Goal: Task Accomplishment & Management: Manage account settings

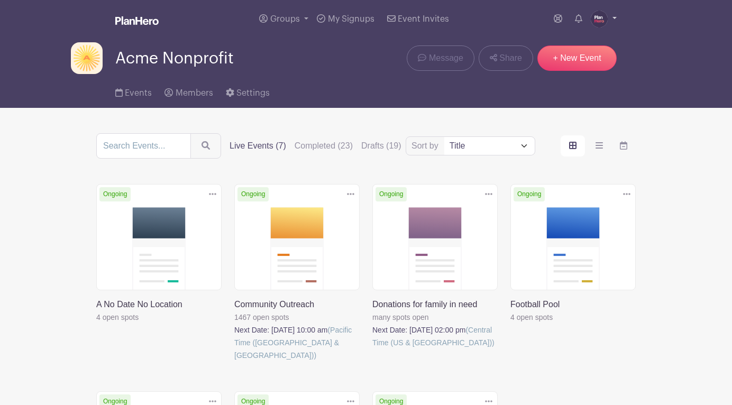
click at [596, 17] on img at bounding box center [599, 19] width 17 height 17
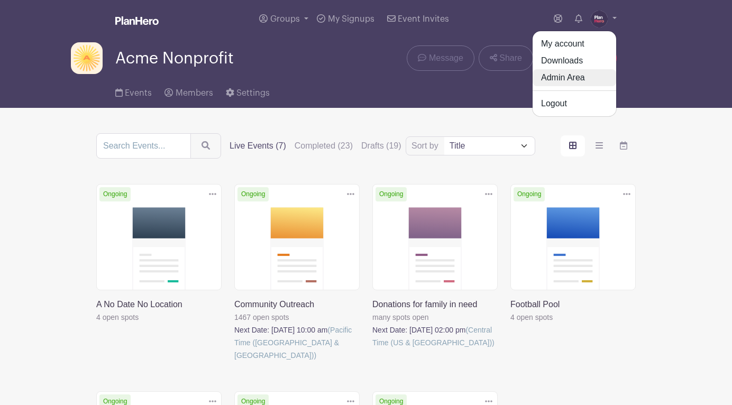
click at [574, 79] on link "Admin Area" at bounding box center [575, 77] width 84 height 17
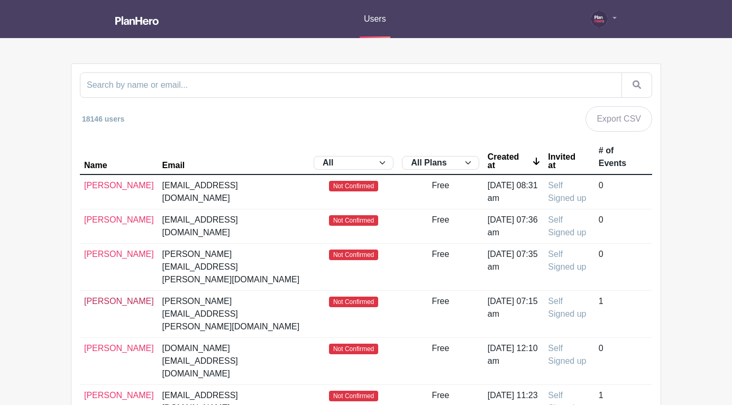
click at [99, 297] on link "Sally Gates" at bounding box center [119, 301] width 70 height 9
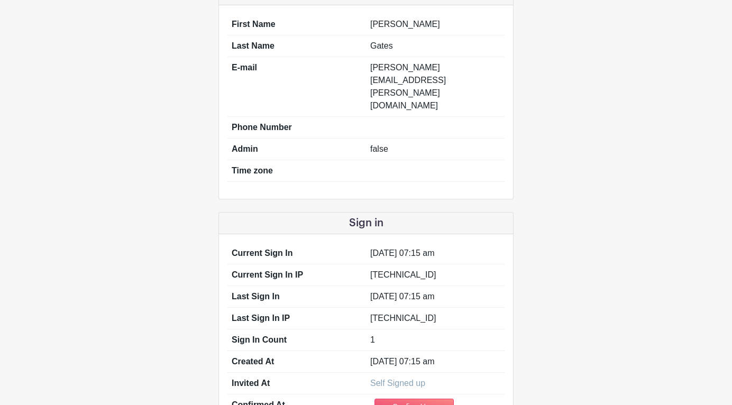
scroll to position [165, 0]
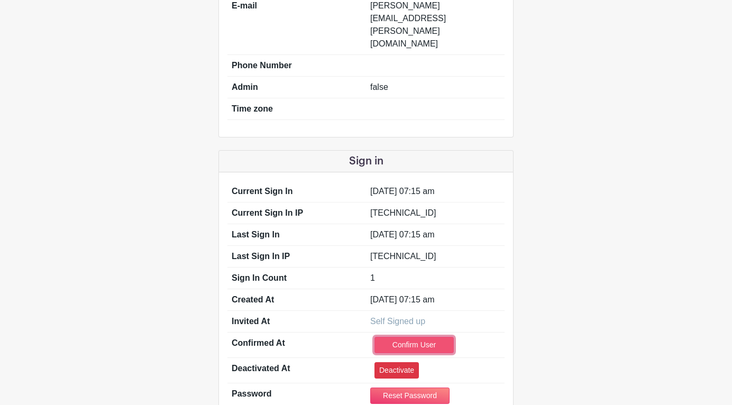
click at [396, 337] on link "Confirm User" at bounding box center [414, 345] width 79 height 16
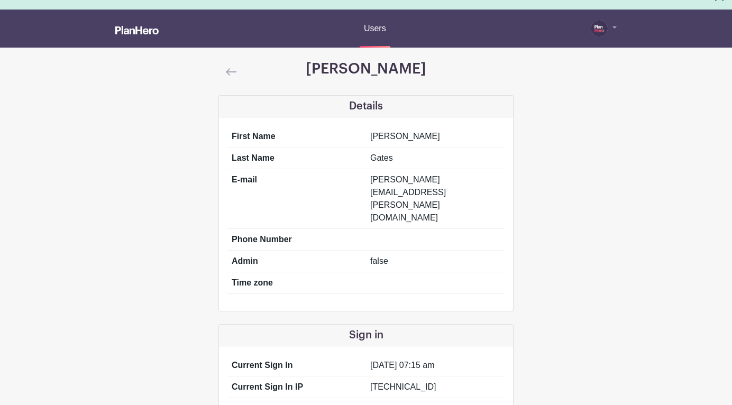
scroll to position [0, 0]
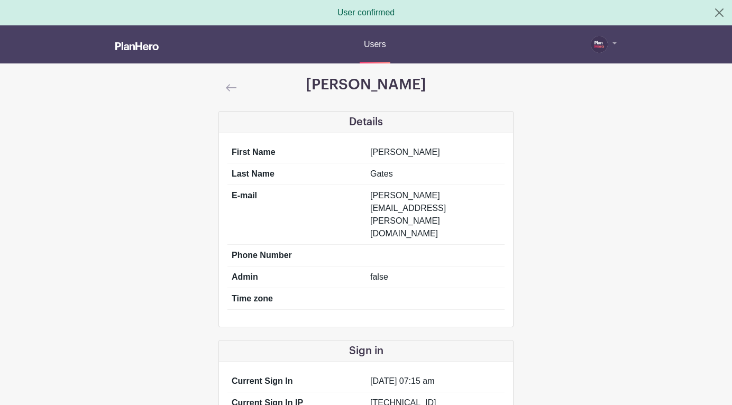
click at [228, 86] on img at bounding box center [231, 87] width 11 height 7
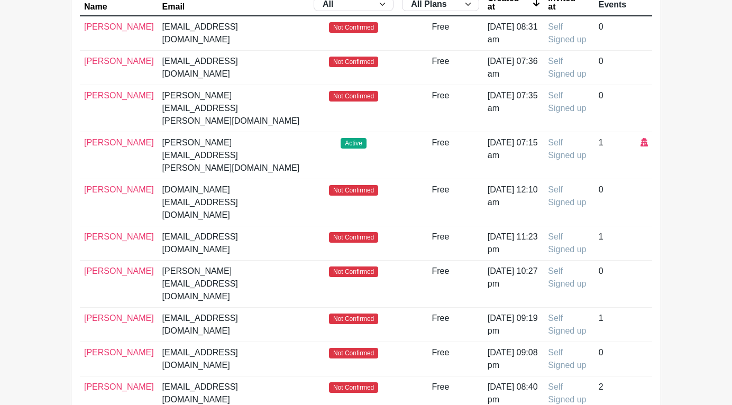
scroll to position [164, 0]
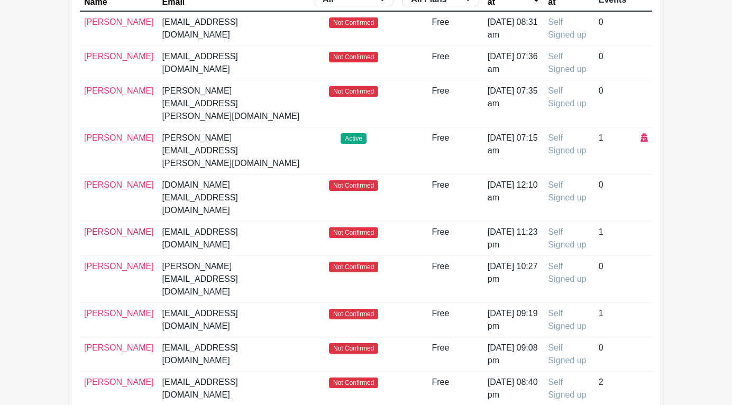
click at [96, 228] on link "Suzann Clemens" at bounding box center [119, 232] width 70 height 9
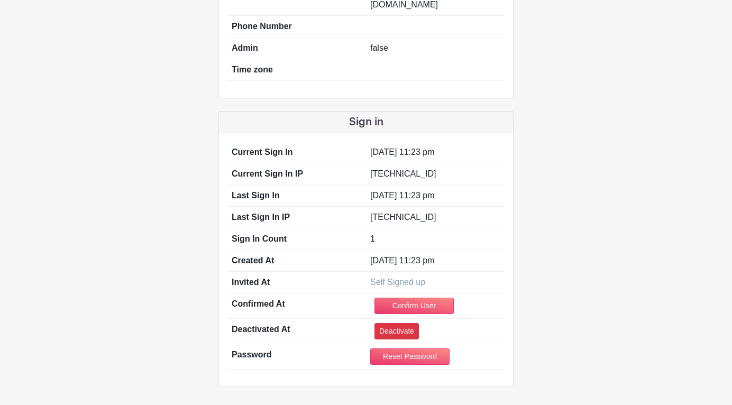
scroll to position [186, 0]
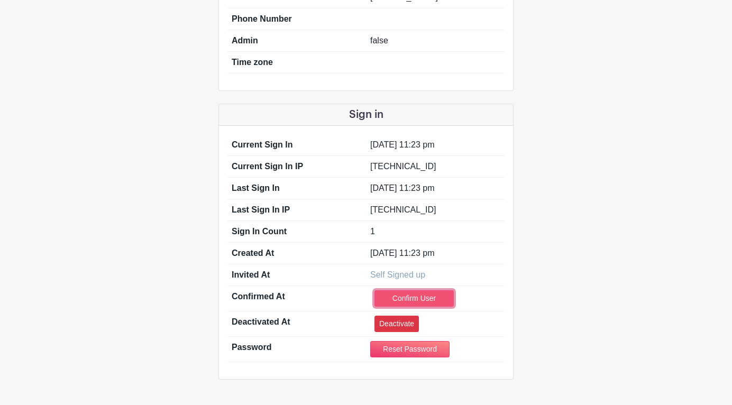
click at [394, 290] on link "Confirm User" at bounding box center [414, 298] width 79 height 16
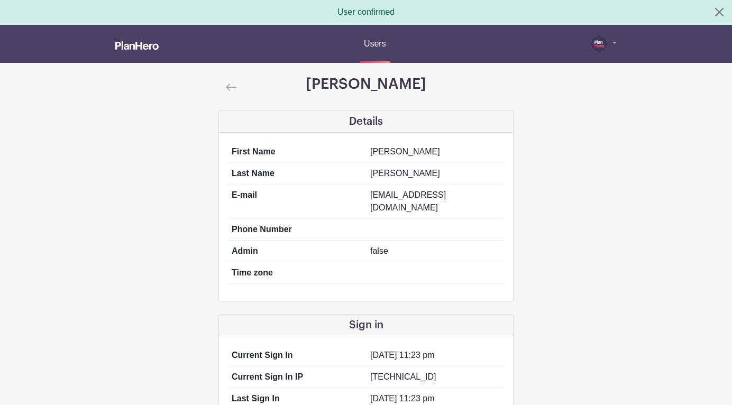
scroll to position [0, 0]
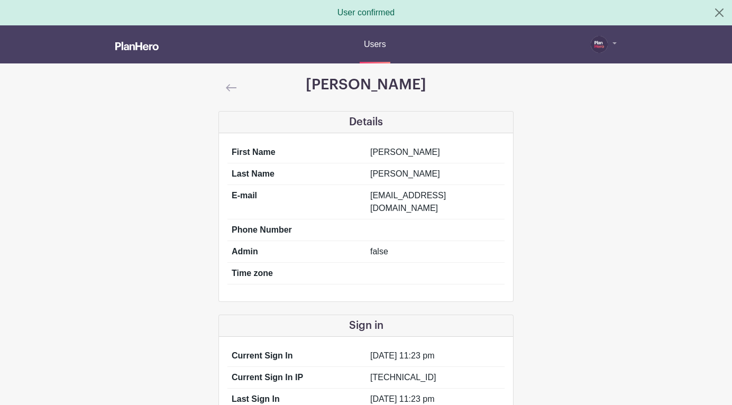
click at [230, 85] on img at bounding box center [231, 87] width 11 height 7
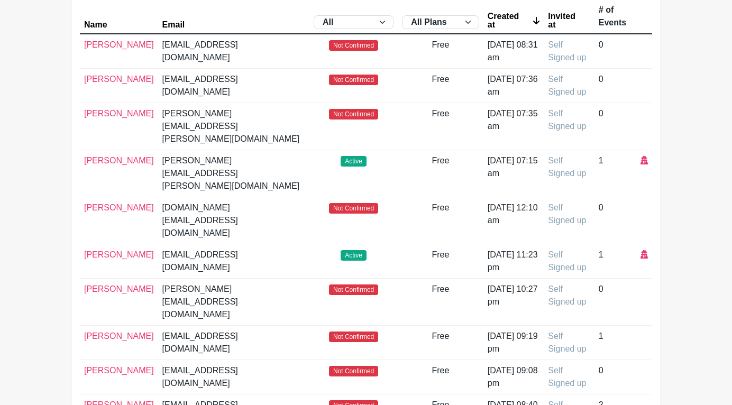
scroll to position [159, 0]
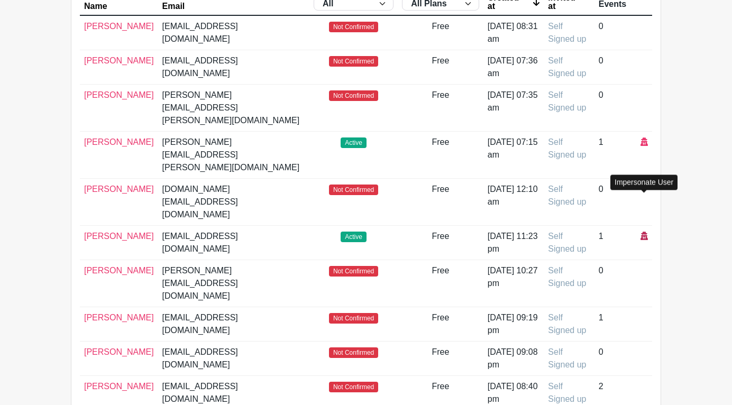
click at [644, 232] on icon at bounding box center [644, 236] width 7 height 8
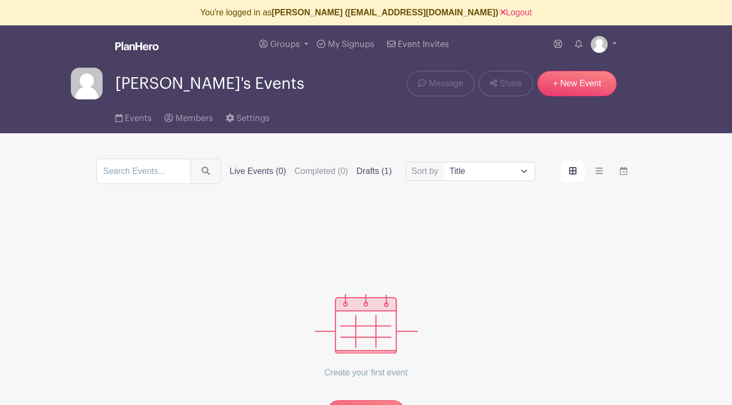
click at [358, 169] on label "Drafts (1)" at bounding box center [374, 171] width 35 height 13
click at [0, 0] on input "Drafts (1)" at bounding box center [0, 0] width 0 height 0
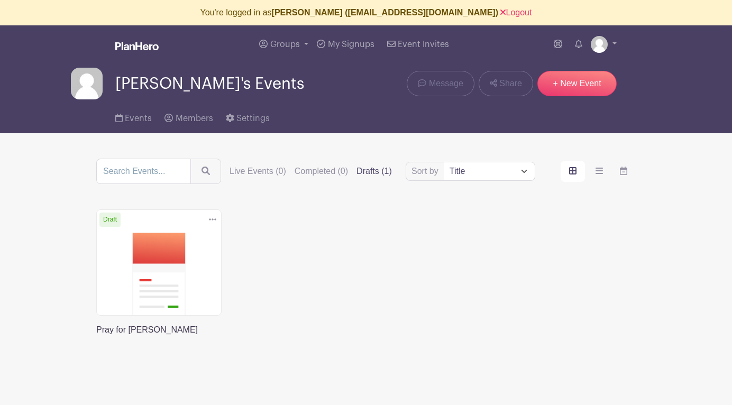
click at [96, 337] on link at bounding box center [96, 337] width 0 height 0
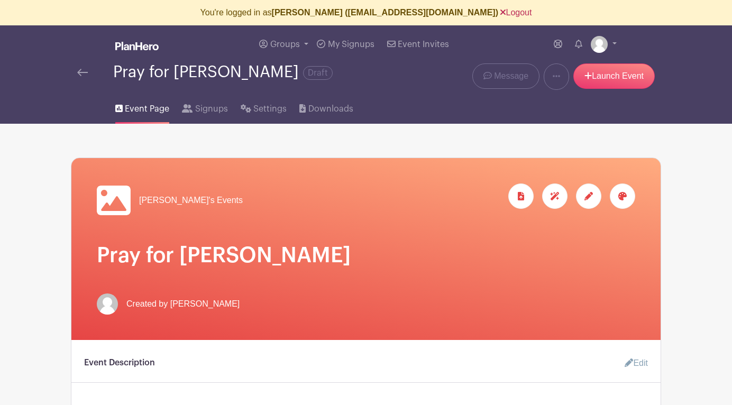
click at [501, 12] on link "Logout" at bounding box center [516, 12] width 31 height 9
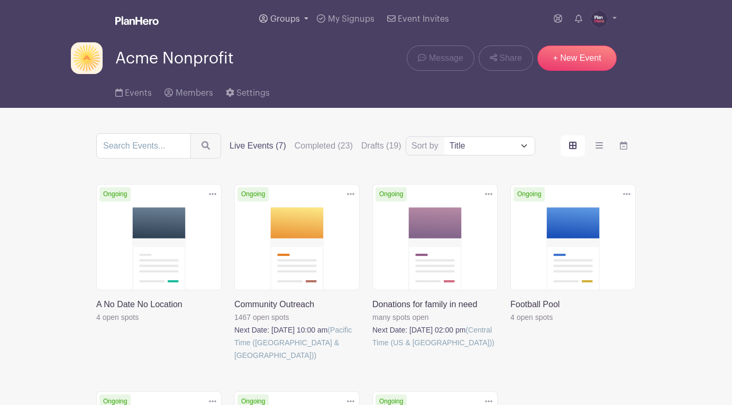
click at [291, 20] on span "Groups" at bounding box center [285, 19] width 30 height 8
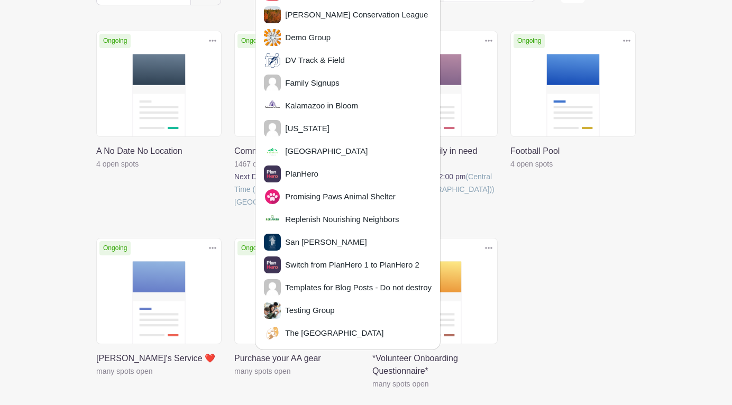
scroll to position [154, 0]
click at [299, 304] on span "Testing Group" at bounding box center [307, 310] width 53 height 12
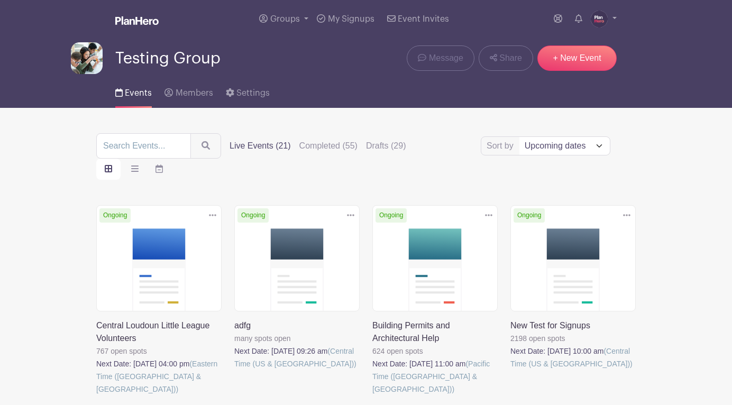
click at [373, 396] on link at bounding box center [373, 396] width 0 height 0
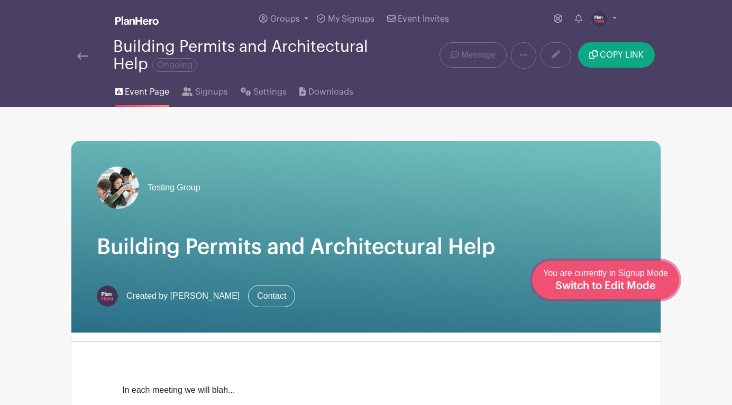
click at [627, 282] on span "Switch to Edit Mode" at bounding box center [606, 286] width 101 height 11
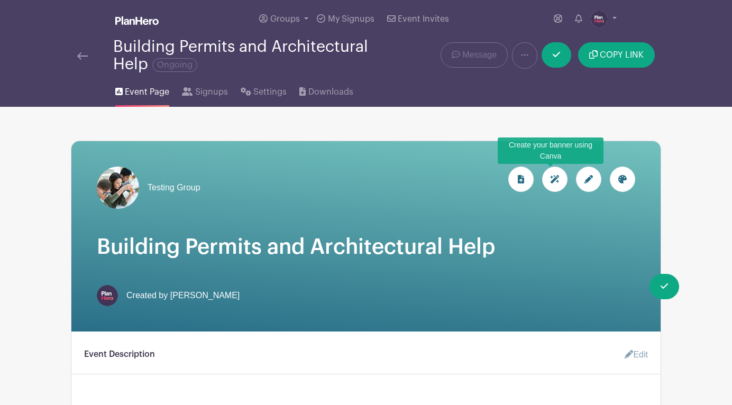
click at [552, 181] on icon at bounding box center [554, 179] width 9 height 8
